Goal: Find specific page/section: Find specific page/section

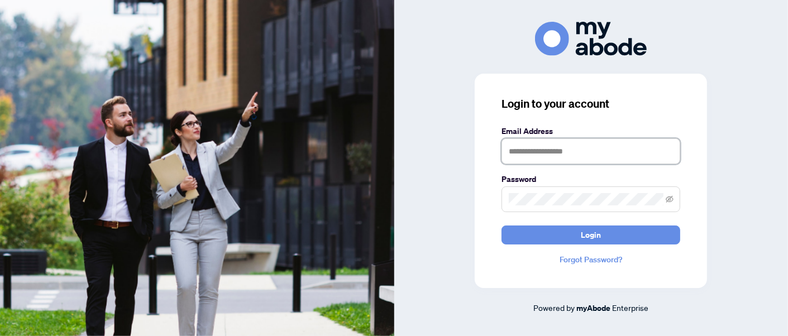
click at [554, 146] on input "text" at bounding box center [590, 151] width 179 height 26
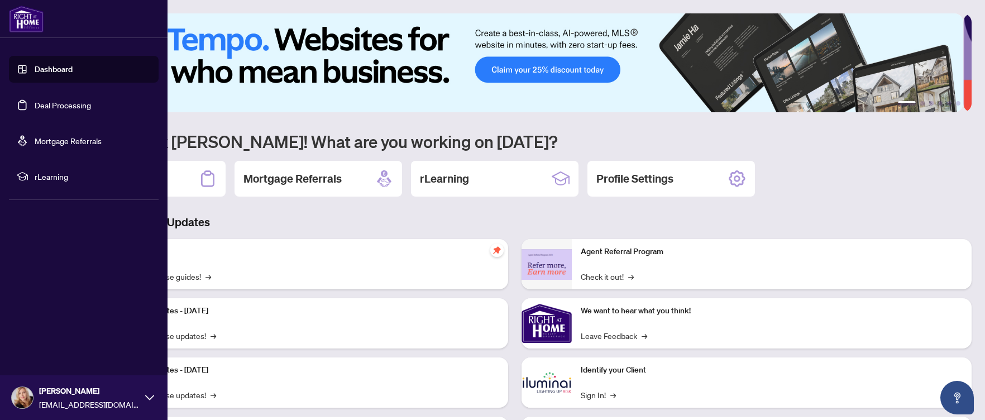
click at [76, 108] on link "Deal Processing" at bounding box center [63, 105] width 56 height 10
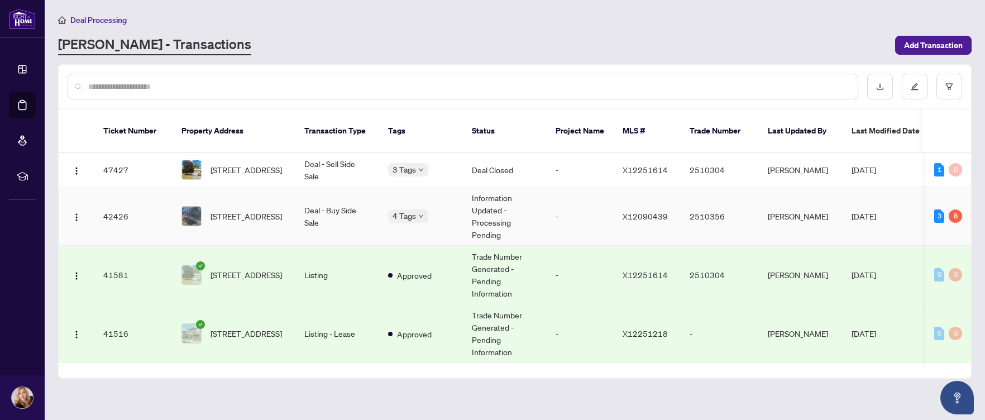
scroll to position [56, 0]
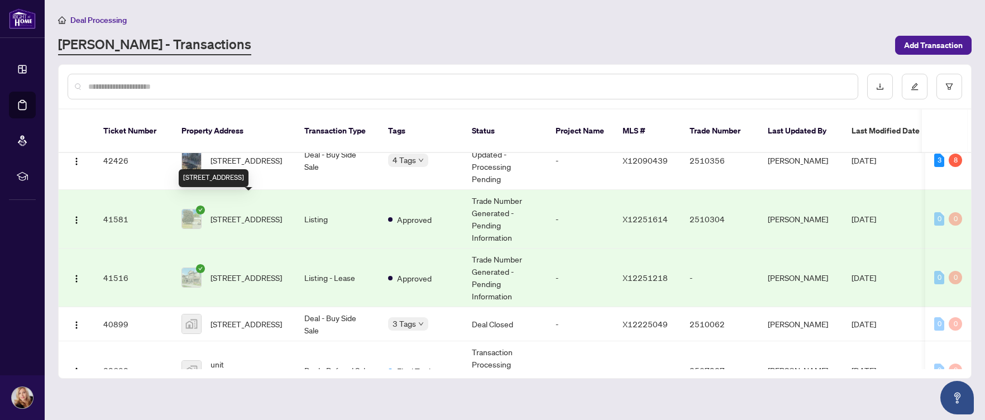
click at [231, 213] on span "[STREET_ADDRESS]" at bounding box center [245, 219] width 71 height 12
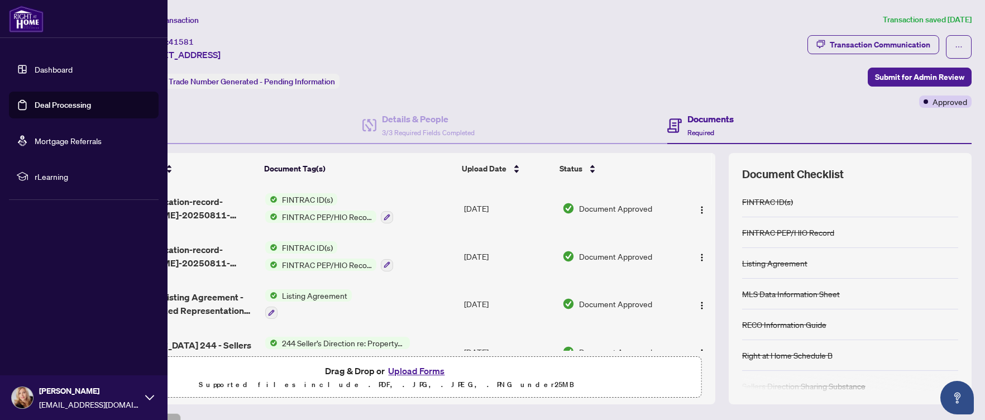
click at [49, 100] on link "Deal Processing" at bounding box center [63, 105] width 56 height 10
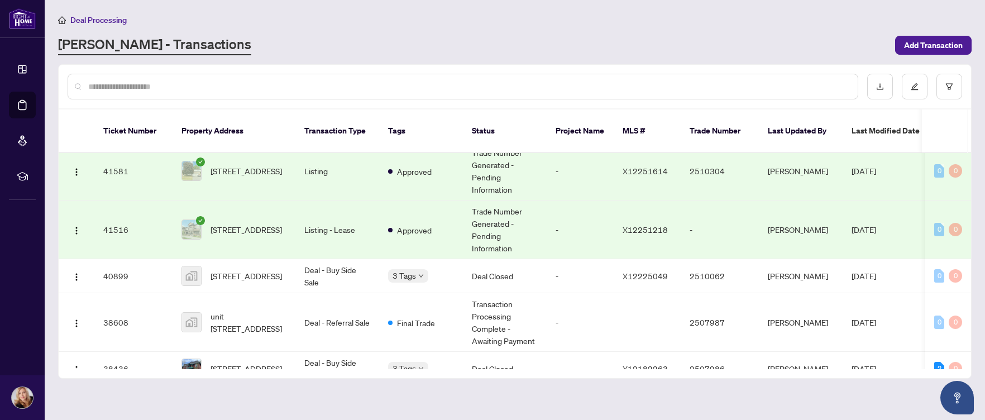
scroll to position [112, 0]
